Goal: Complete application form

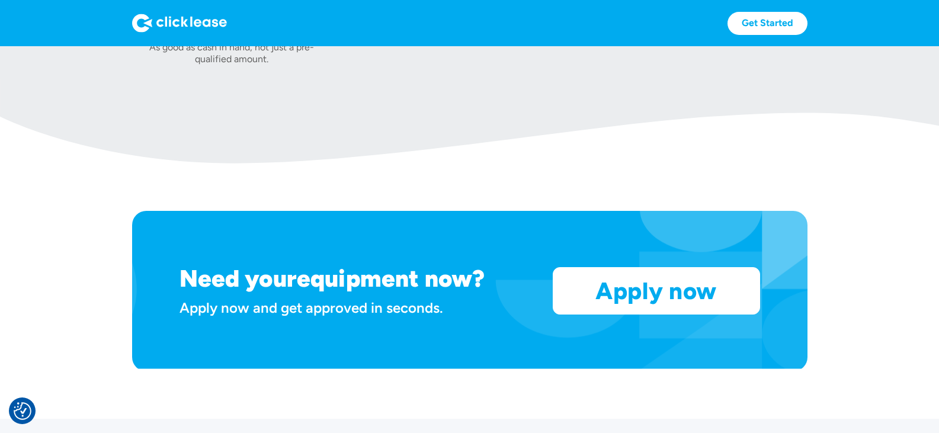
scroll to position [865, 0]
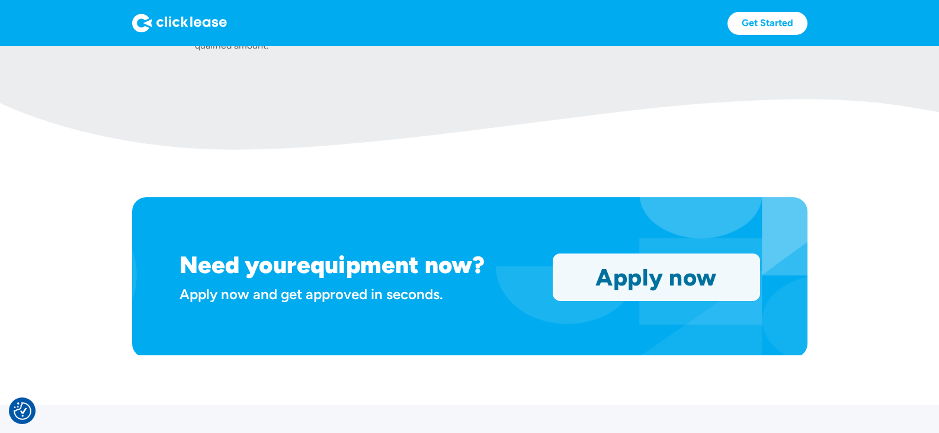
click at [632, 276] on link "Apply now" at bounding box center [656, 277] width 206 height 46
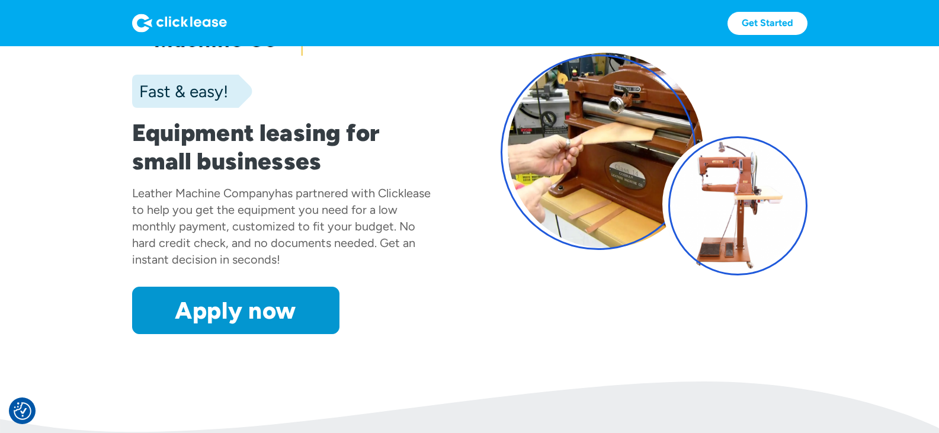
scroll to position [35, 0]
